Goal: Task Accomplishment & Management: Use online tool/utility

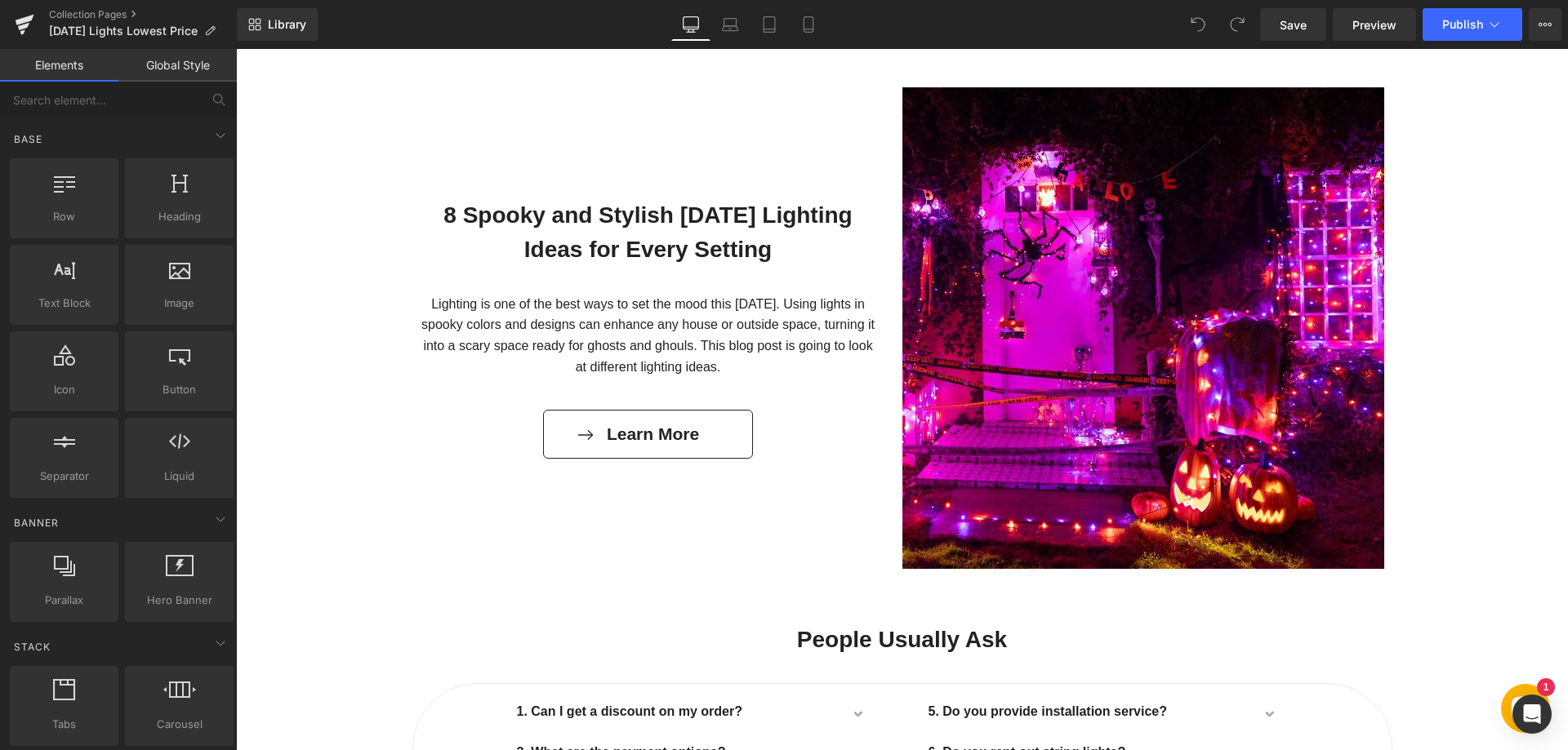
scroll to position [2204, 0]
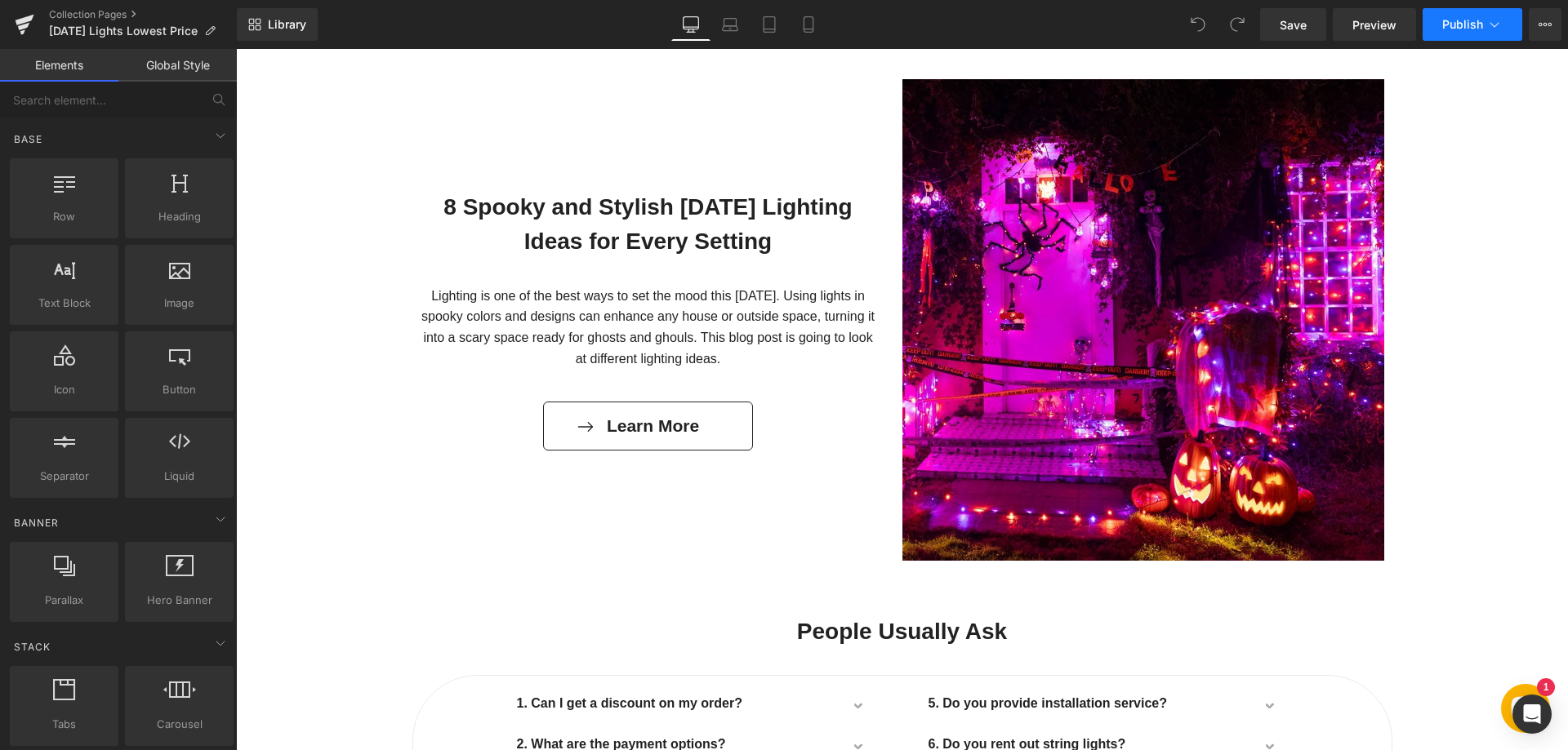
click at [1466, 29] on span "Publish" at bounding box center [1463, 24] width 41 height 13
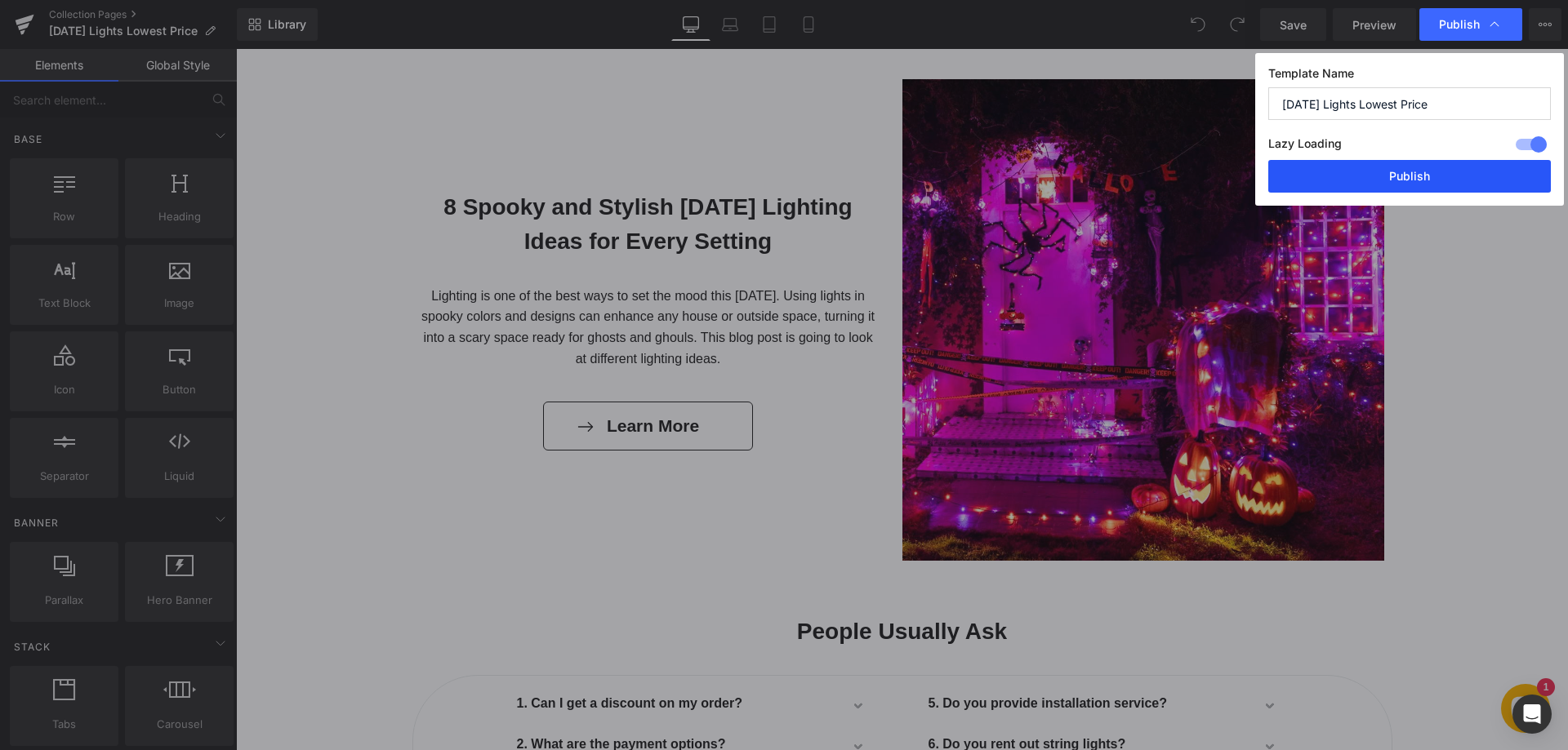
click at [1403, 183] on button "Publish" at bounding box center [1410, 176] width 283 height 32
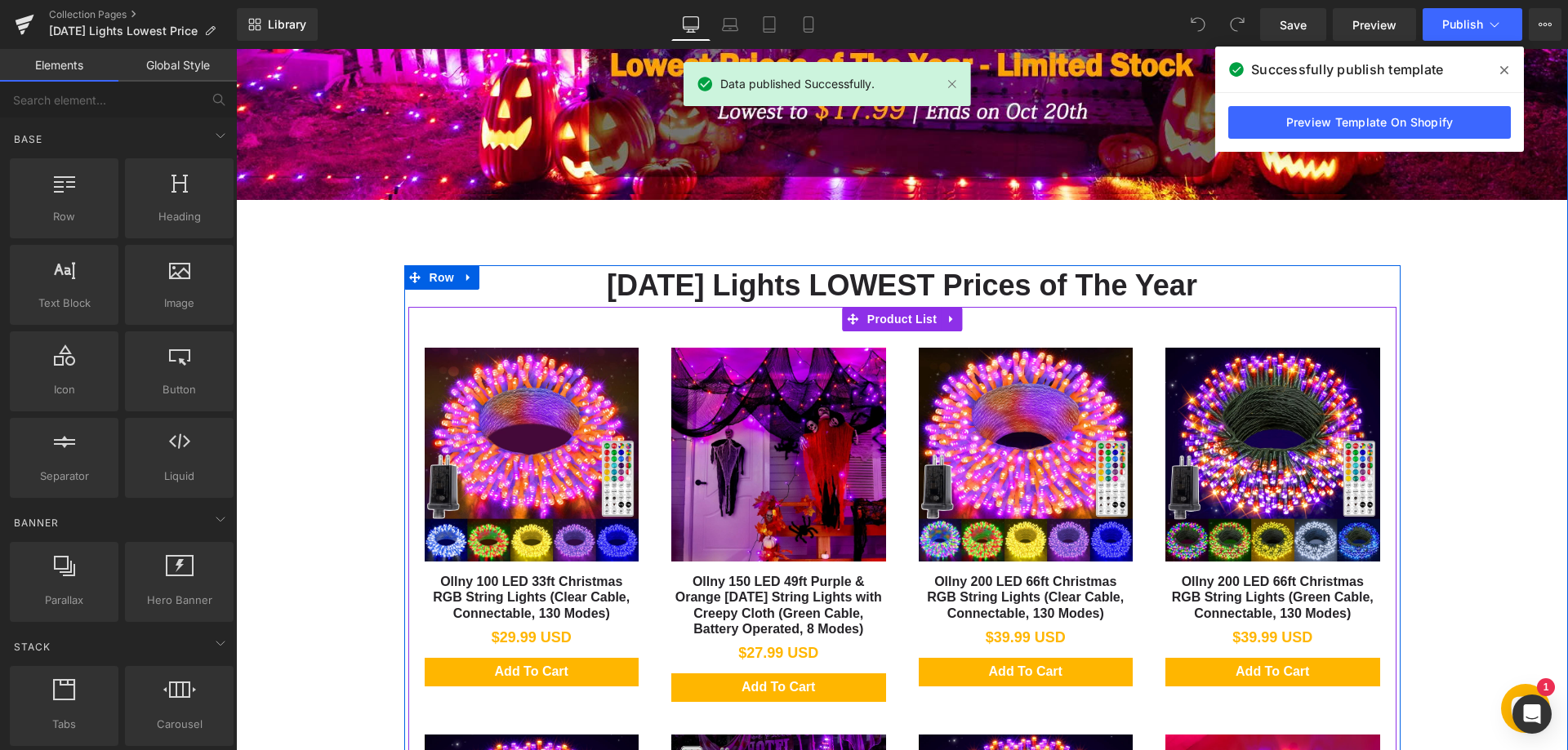
scroll to position [572, 0]
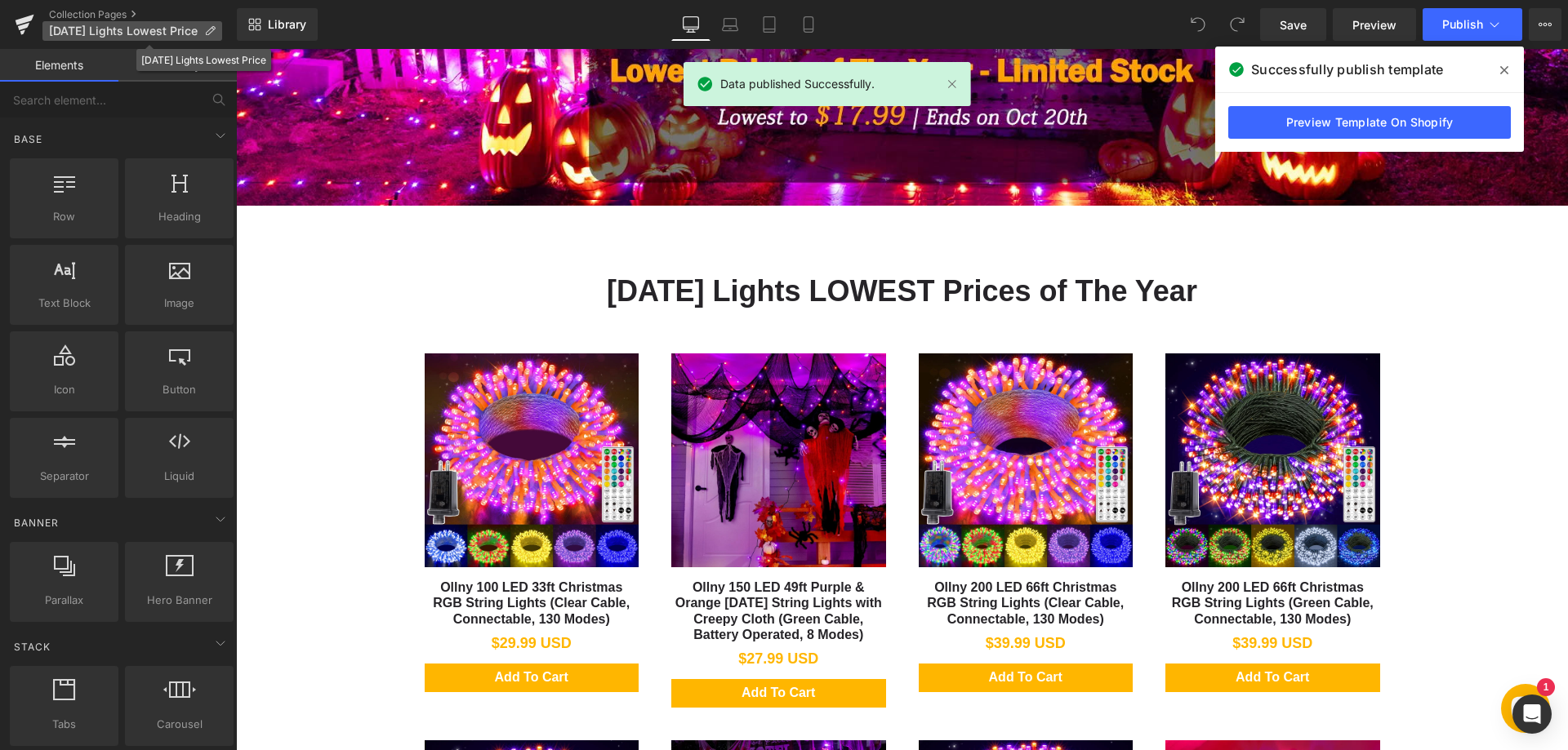
click at [75, 22] on p "[DATE] Lights Lowest Price" at bounding box center [132, 31] width 179 height 20
click at [80, 0] on div "You are previewing how the will restyle your page. You can not edit Elements in…" at bounding box center [784, 0] width 1568 height 0
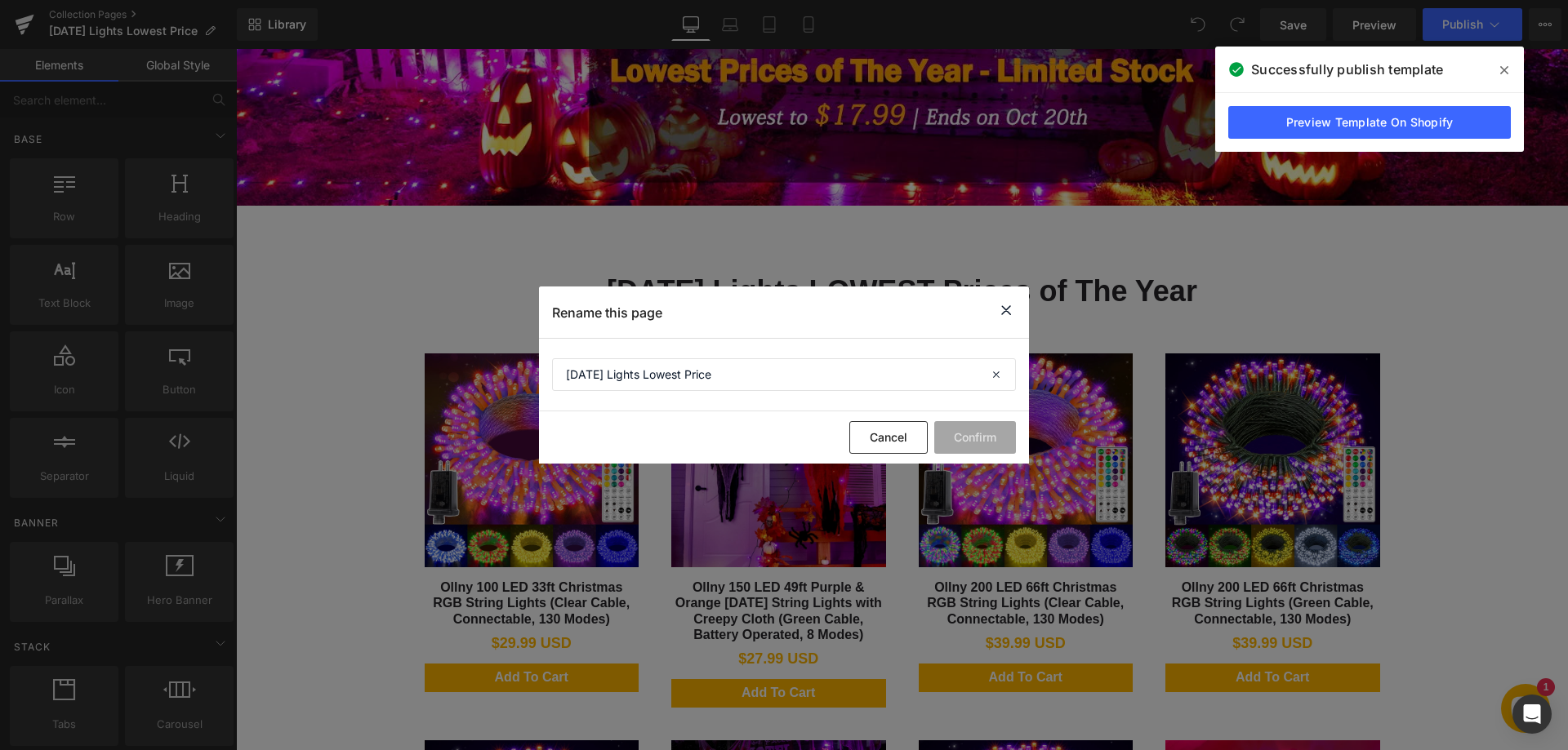
click at [1002, 304] on icon at bounding box center [1006, 311] width 20 height 20
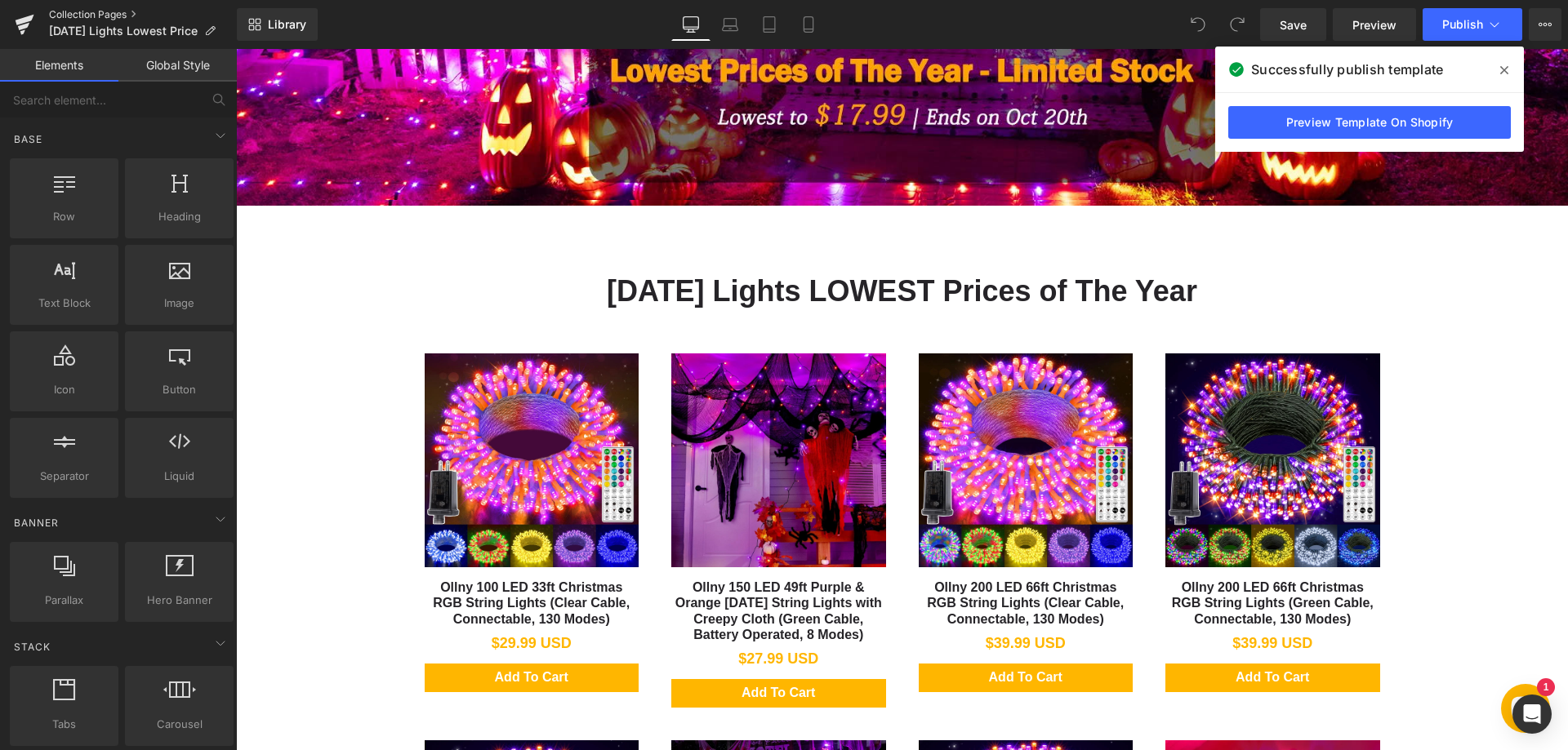
click at [94, 8] on link "Collection Pages" at bounding box center [143, 14] width 188 height 13
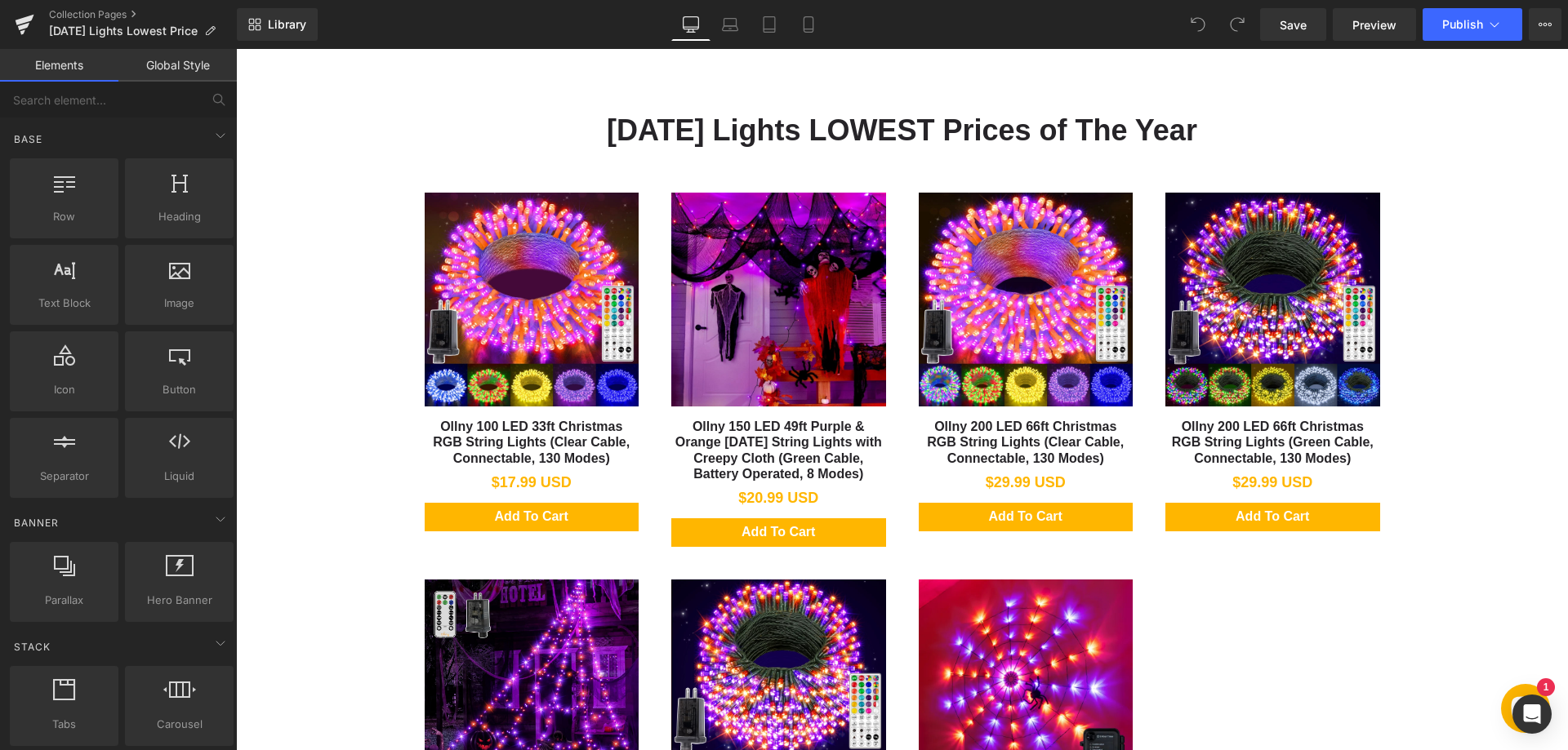
scroll to position [735, 0]
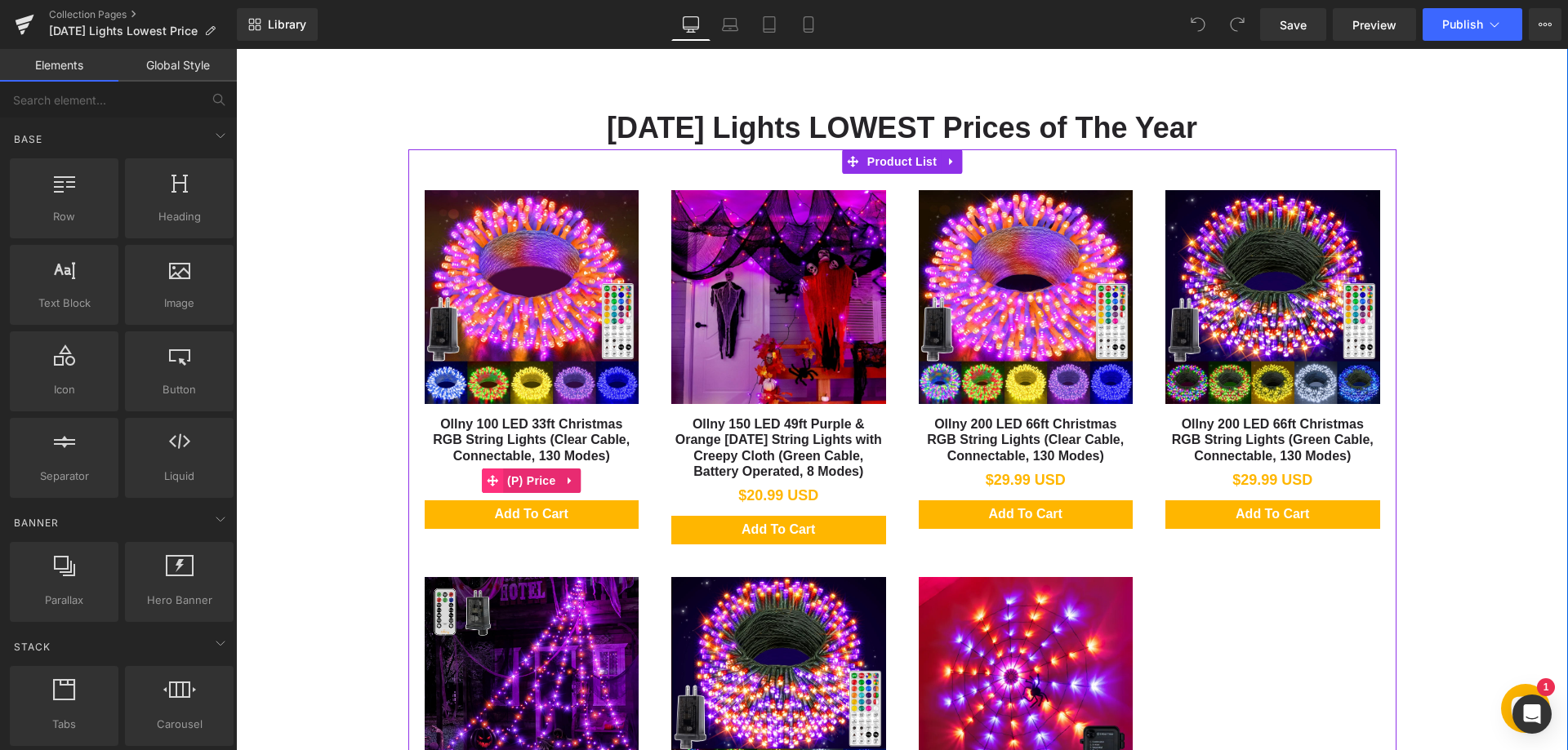
click at [488, 477] on icon at bounding box center [492, 480] width 11 height 11
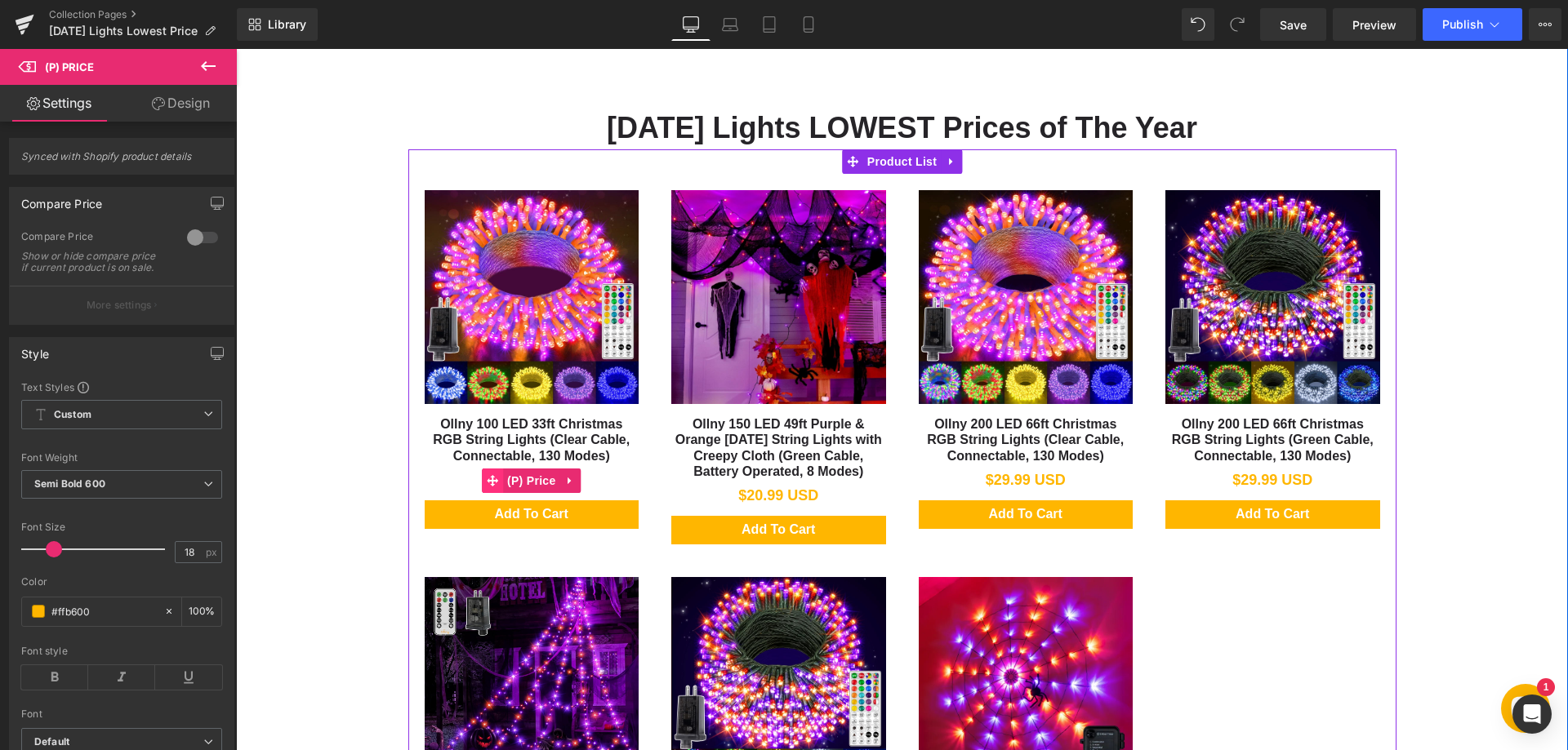
click at [487, 482] on icon at bounding box center [492, 480] width 11 height 11
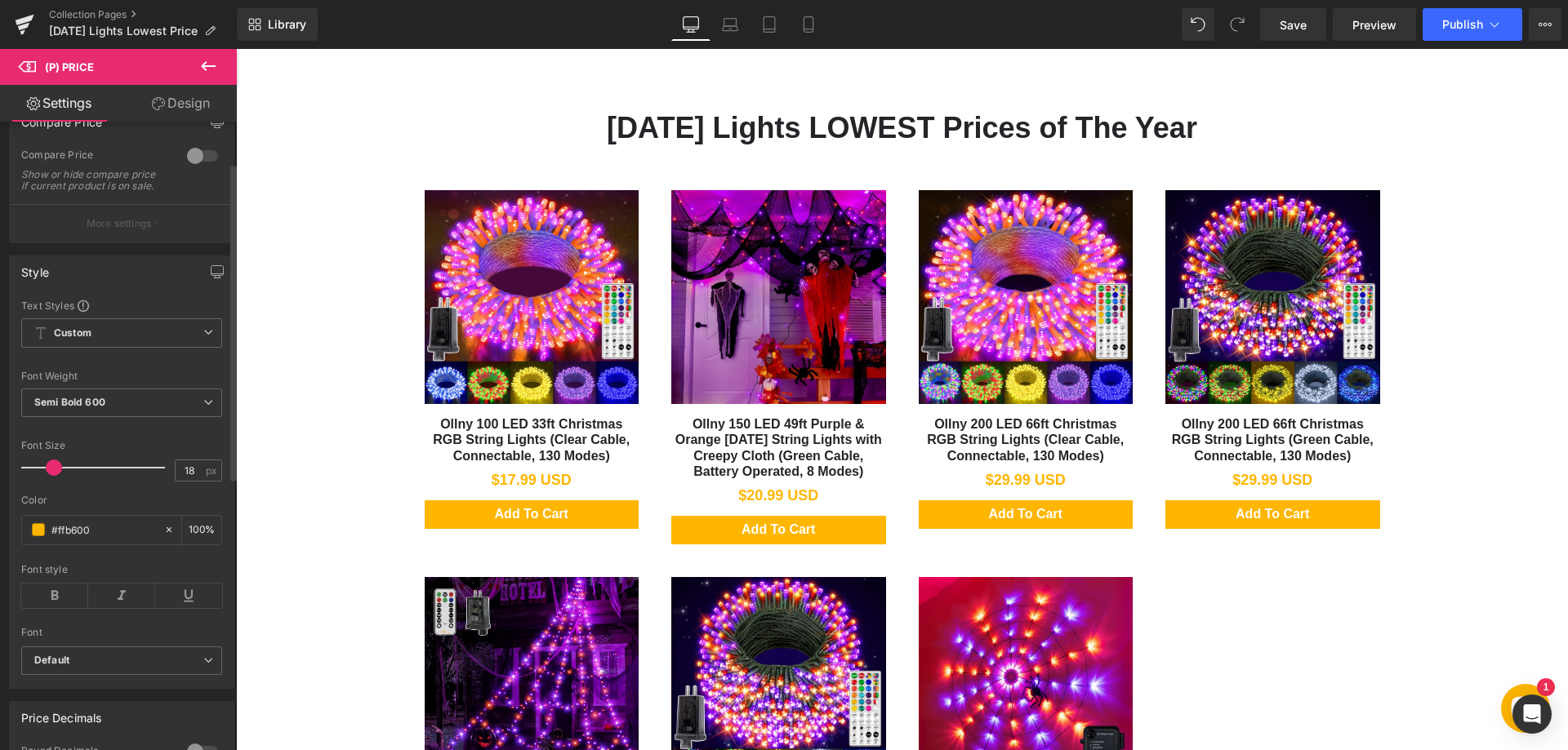
scroll to position [0, 0]
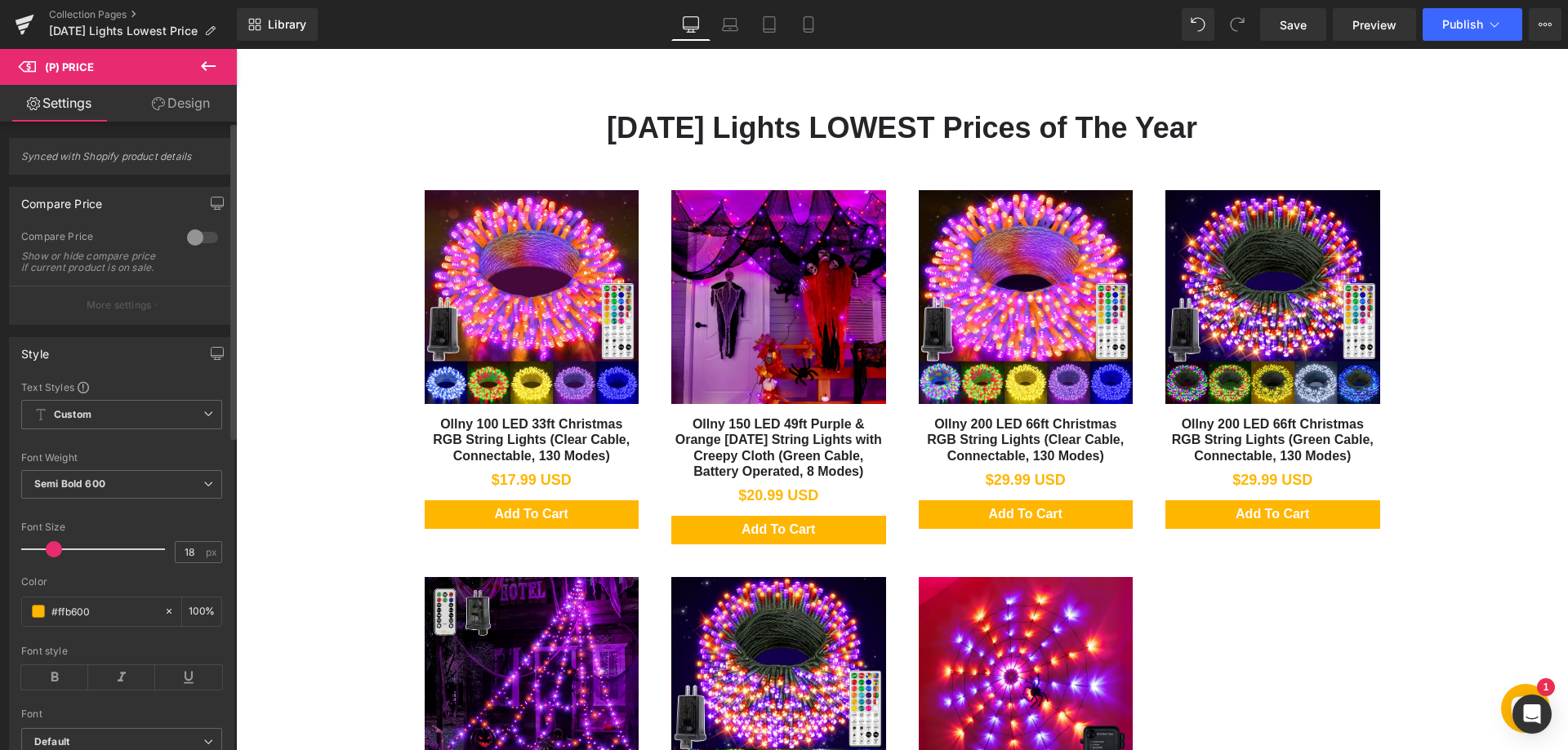
click at [185, 237] on div at bounding box center [202, 237] width 39 height 26
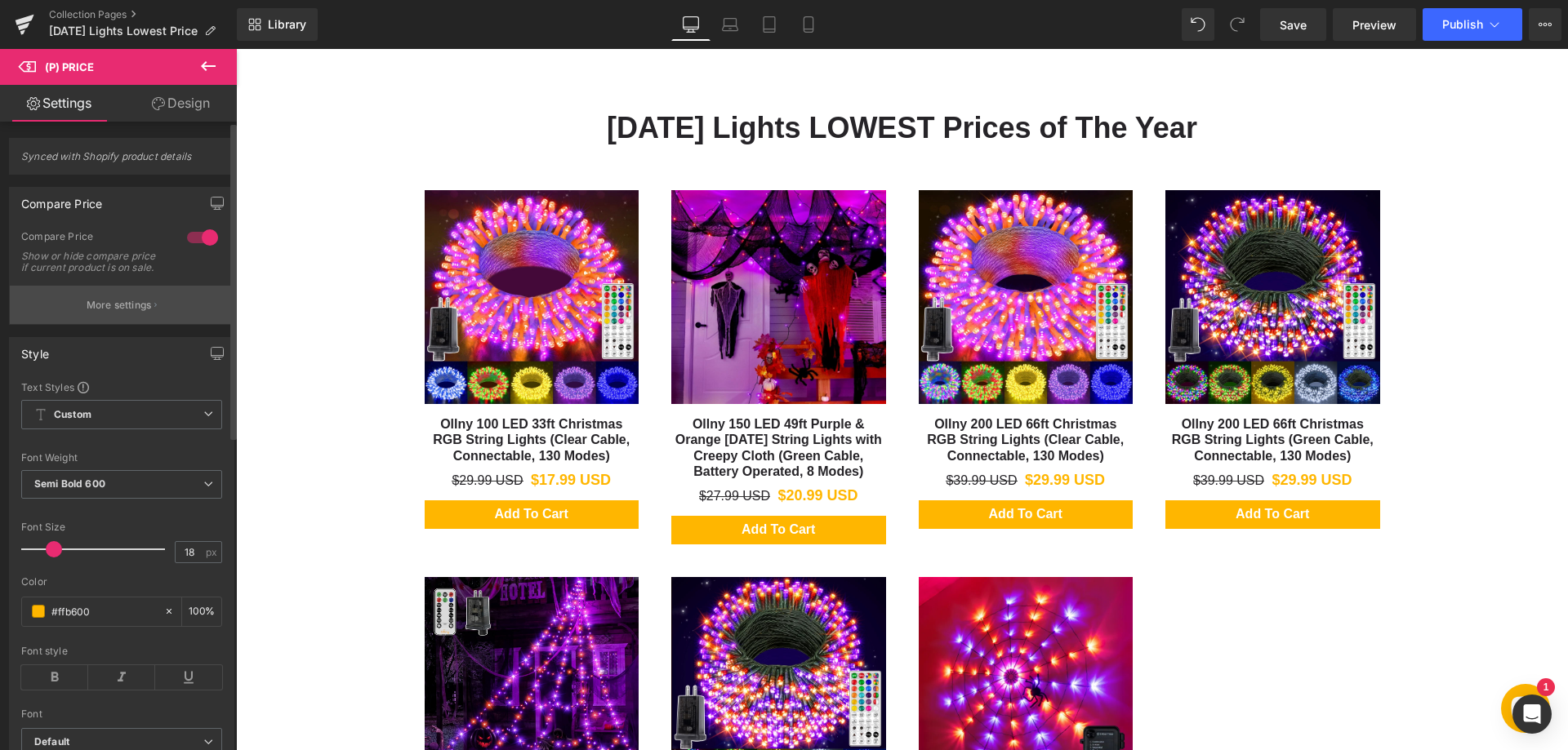
click at [129, 310] on p "More settings" at bounding box center [119, 305] width 65 height 14
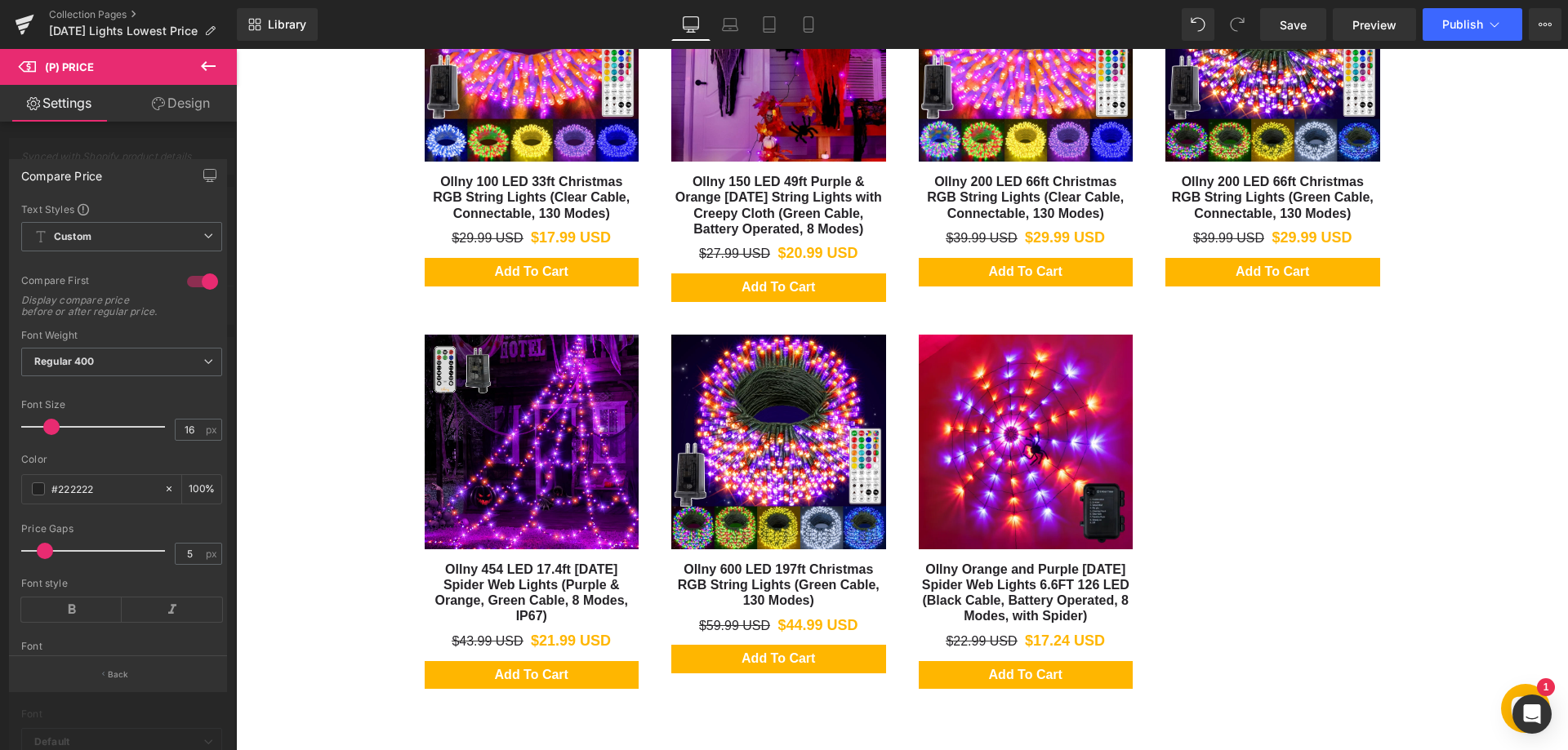
scroll to position [979, 0]
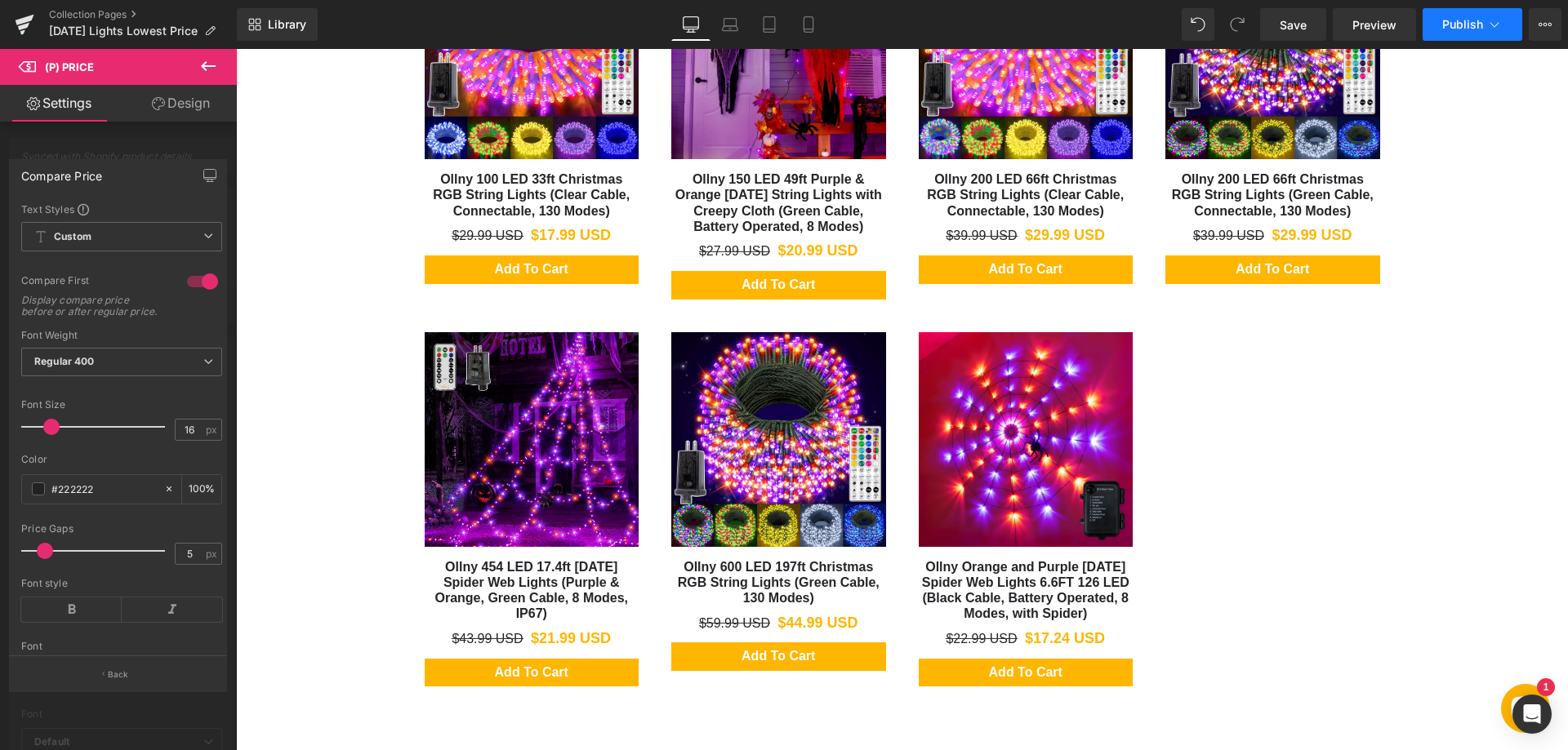
click at [1448, 26] on span "Publish" at bounding box center [1463, 24] width 41 height 13
click at [1294, 21] on span "Save" at bounding box center [1293, 25] width 27 height 17
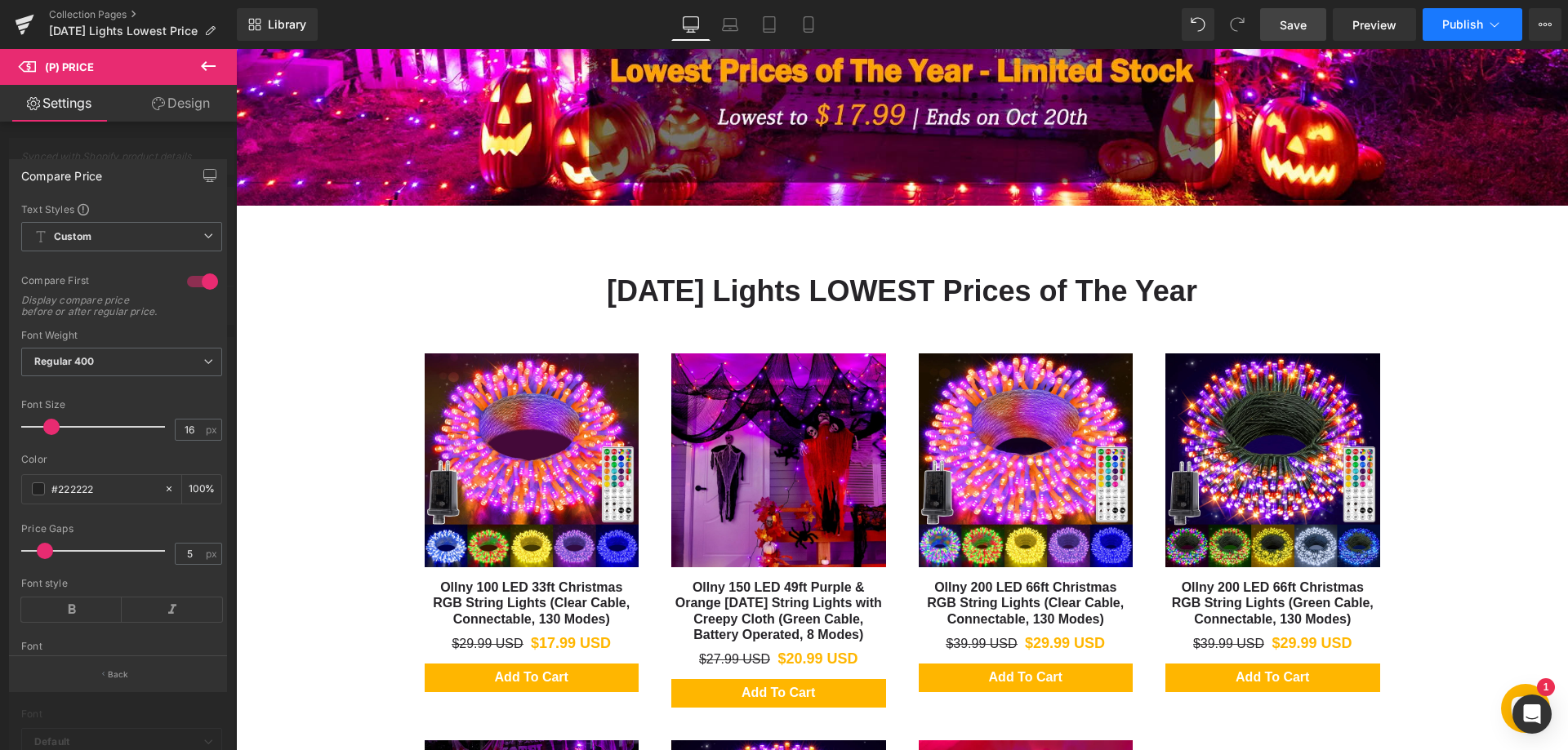
click at [1448, 30] on span "Publish" at bounding box center [1463, 24] width 41 height 13
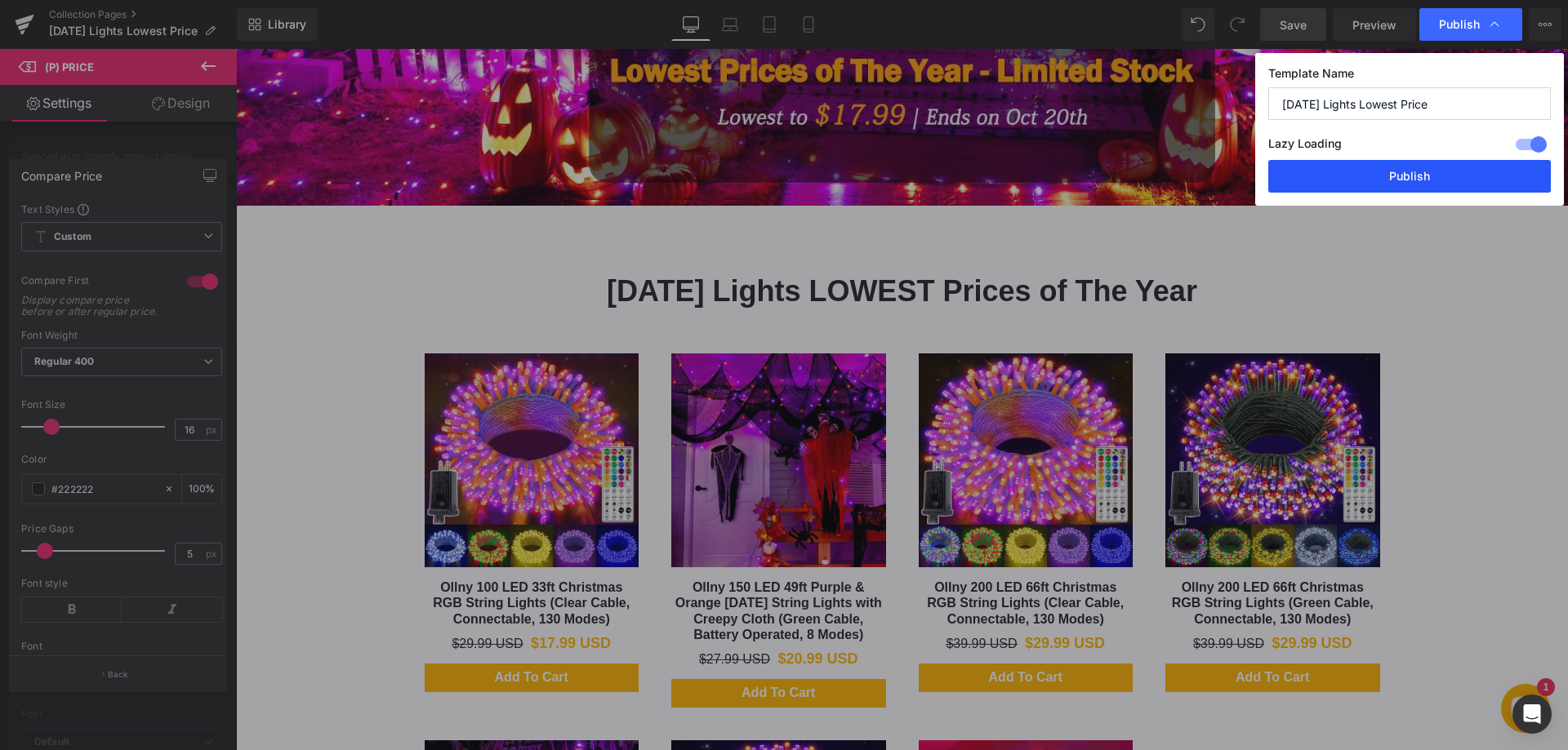
click at [1394, 178] on button "Publish" at bounding box center [1410, 176] width 283 height 32
